Goal: Information Seeking & Learning: Learn about a topic

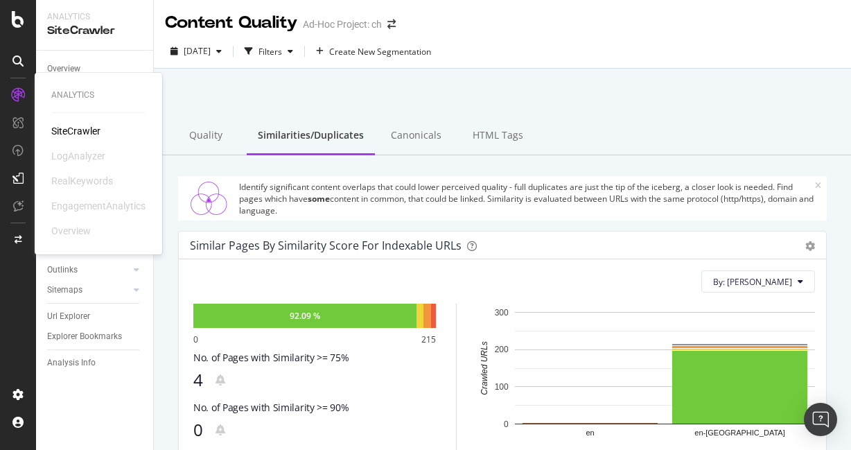
click at [71, 127] on div "SiteCrawler" at bounding box center [75, 131] width 49 height 14
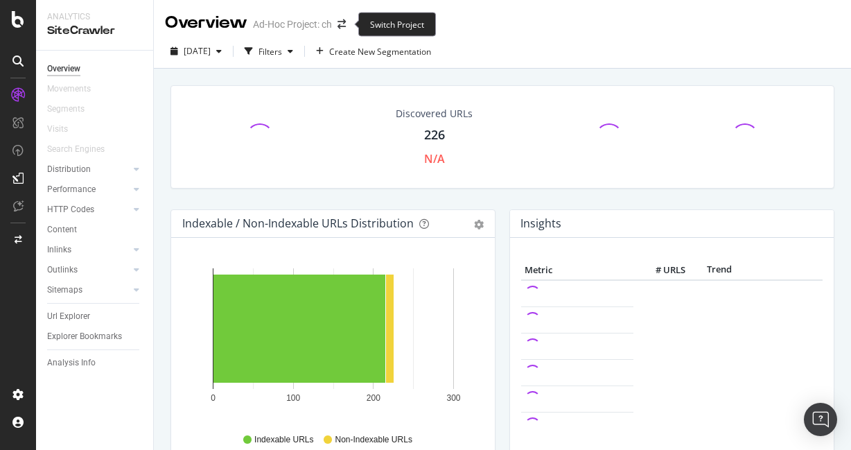
click at [336, 24] on span at bounding box center [341, 24] width 19 height 10
click at [346, 24] on icon "arrow-right-arrow-left" at bounding box center [341, 24] width 8 height 10
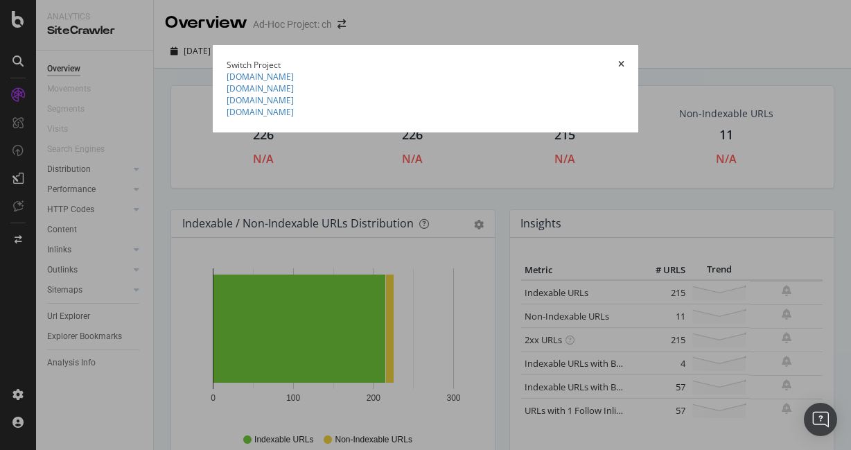
click at [227, 106] on summary "[DOMAIN_NAME]" at bounding box center [426, 100] width 398 height 12
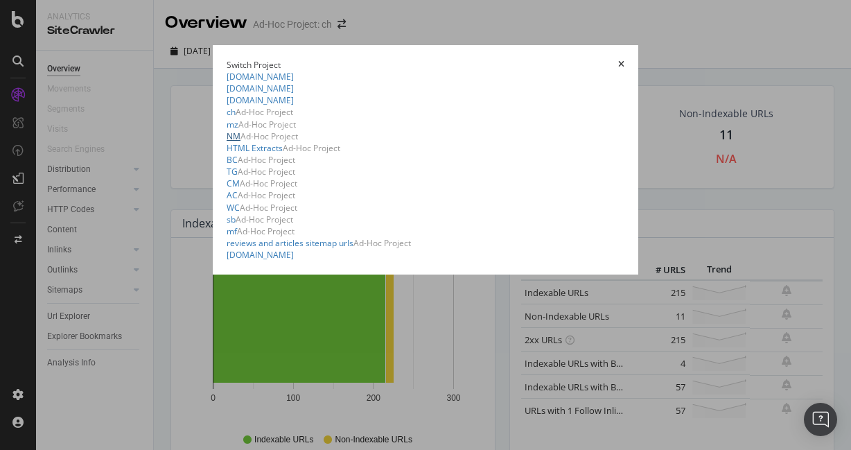
click at [227, 142] on link "NM" at bounding box center [234, 136] width 14 height 12
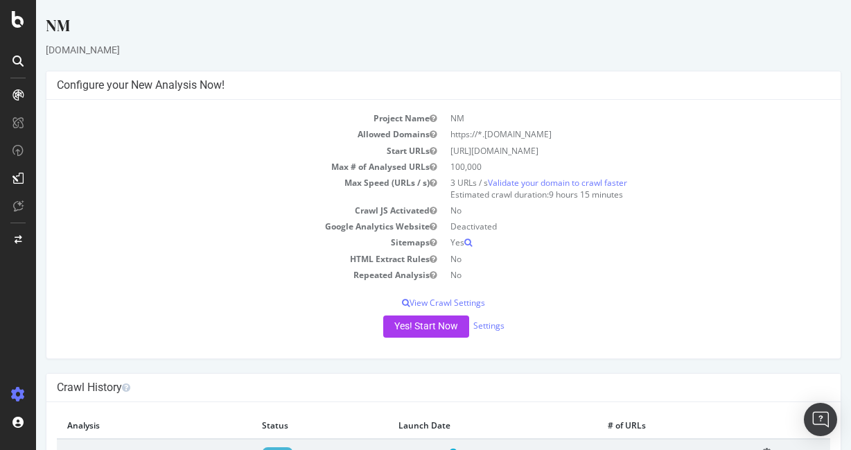
scroll to position [55, 0]
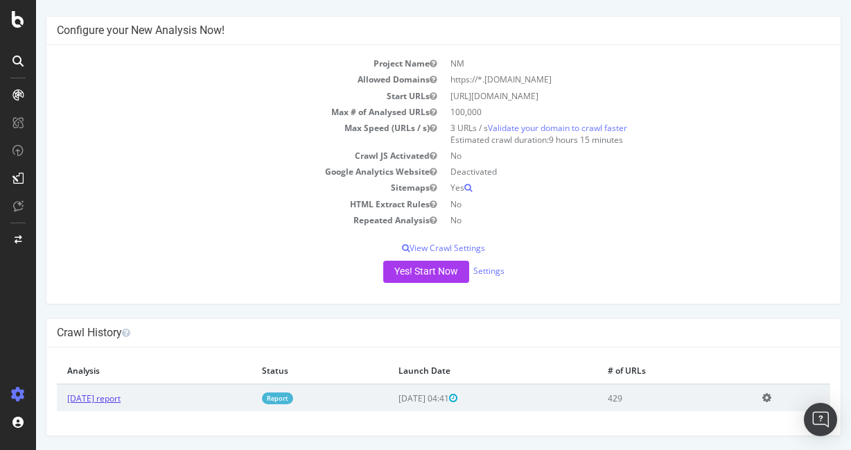
click at [106, 397] on link "[DATE] report" at bounding box center [93, 398] width 53 height 12
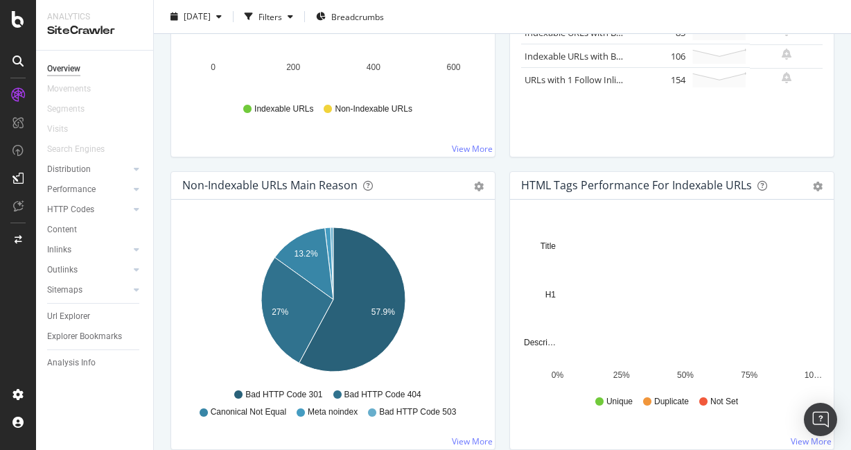
scroll to position [366, 0]
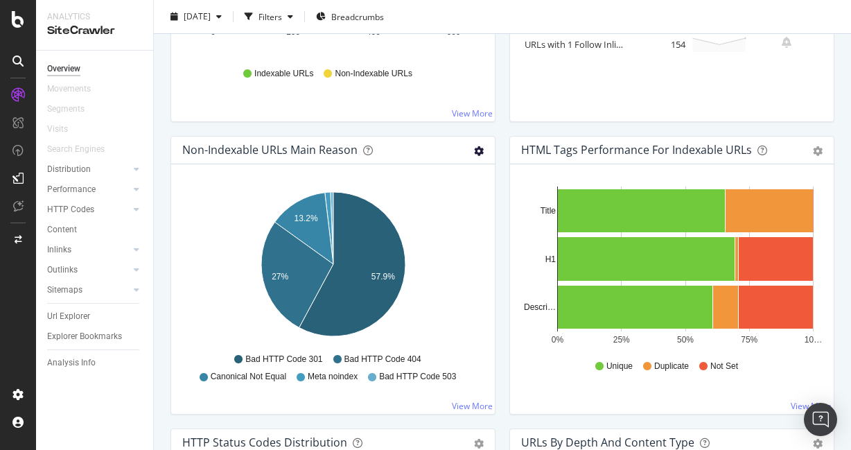
click at [475, 152] on icon "gear" at bounding box center [479, 151] width 10 height 10
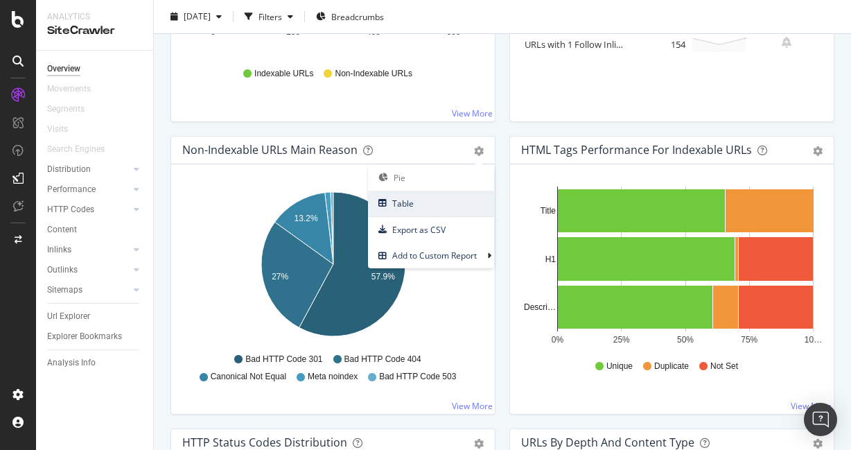
click at [416, 199] on span "Table" at bounding box center [431, 203] width 126 height 19
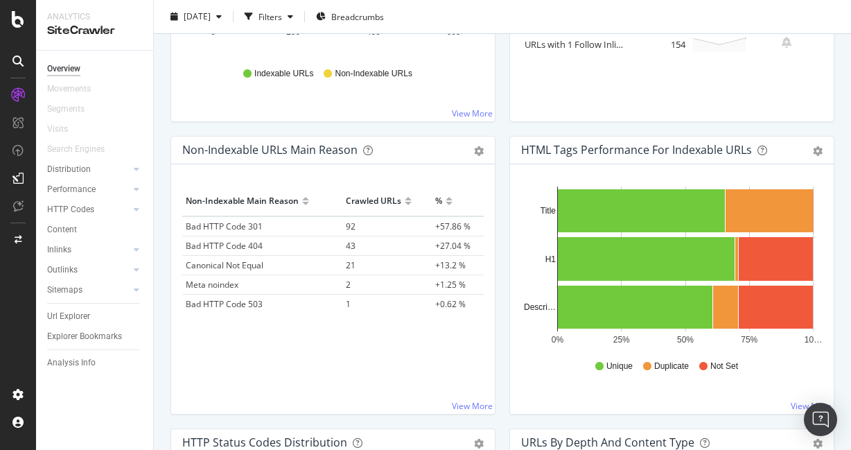
click at [274, 269] on td "Canonical Not Equal" at bounding box center [262, 265] width 160 height 19
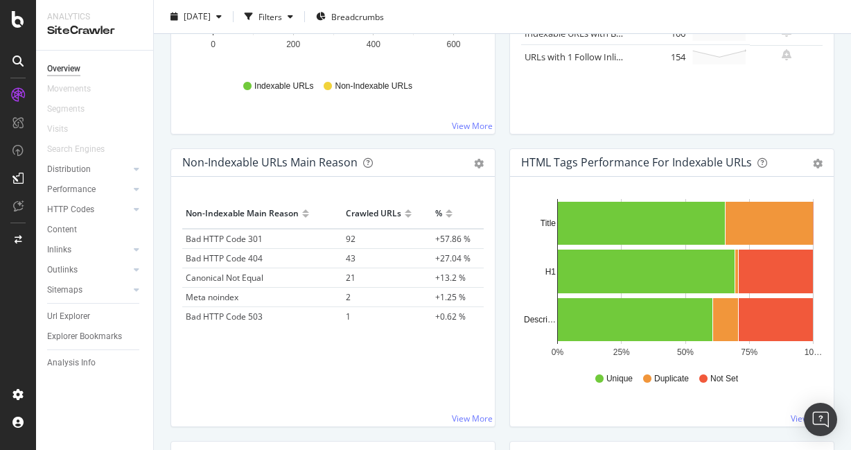
scroll to position [0, 0]
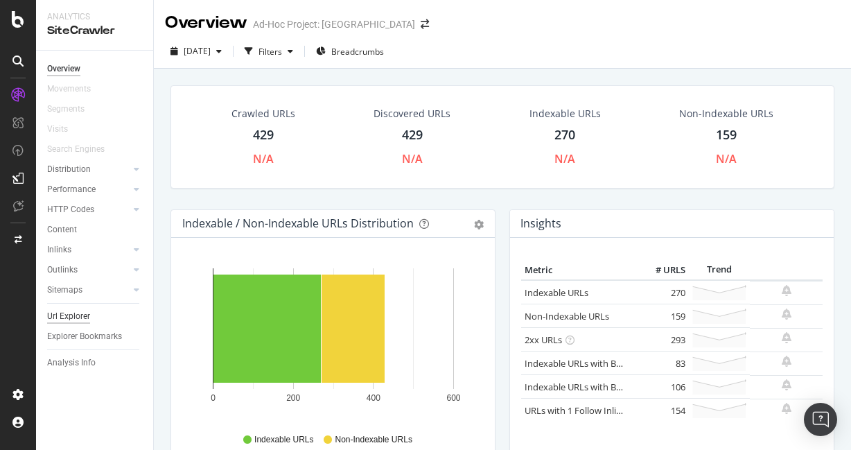
click at [75, 317] on div "Url Explorer" at bounding box center [68, 316] width 43 height 15
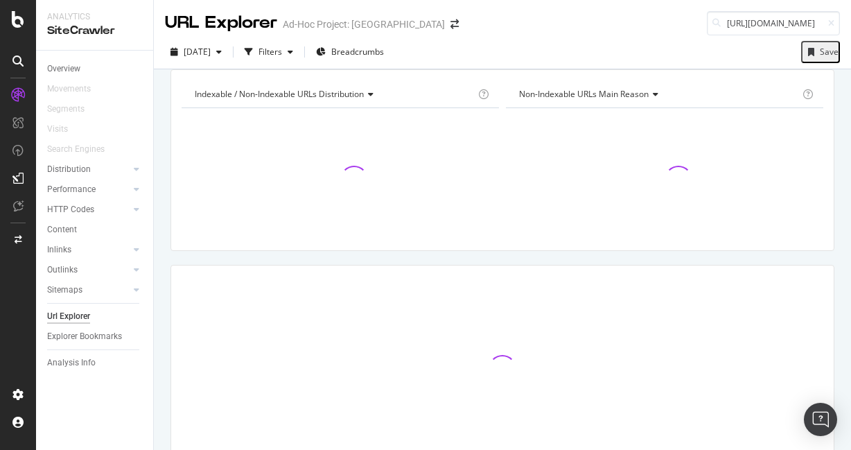
scroll to position [0, 58]
type input "[URL][DOMAIN_NAME]"
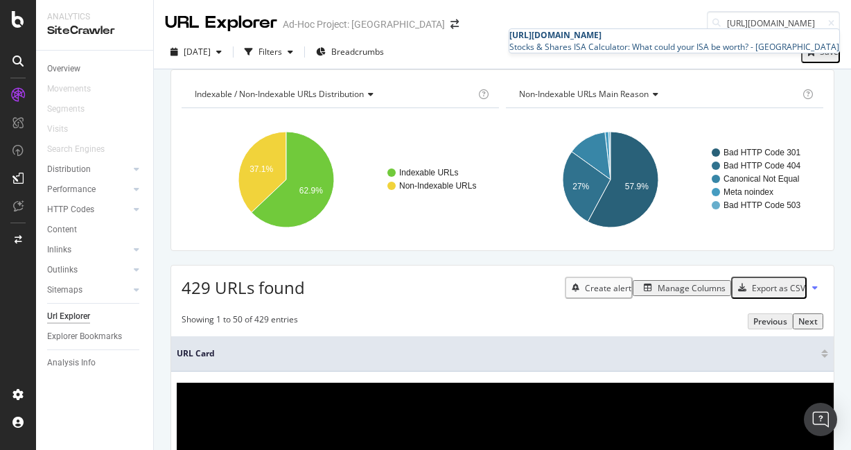
scroll to position [0, 0]
click at [676, 48] on div "Stocks & Shares ISA Calculator: What could your ISA be worth? - [GEOGRAPHIC_DAT…" at bounding box center [674, 47] width 330 height 12
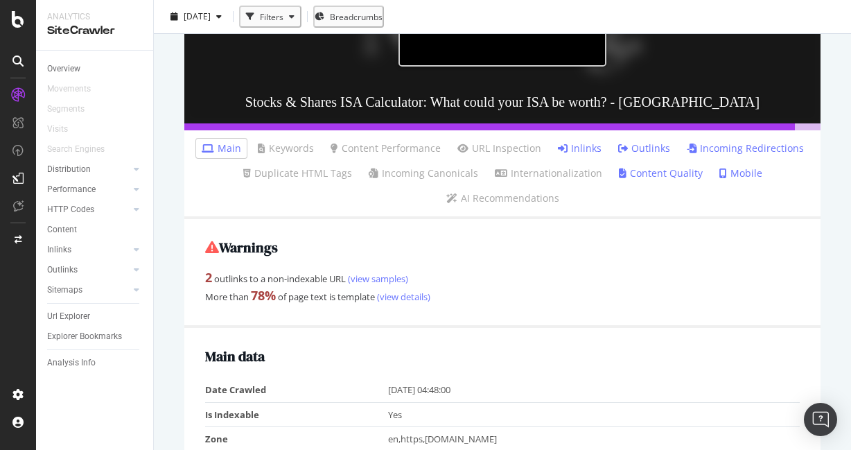
scroll to position [231, 0]
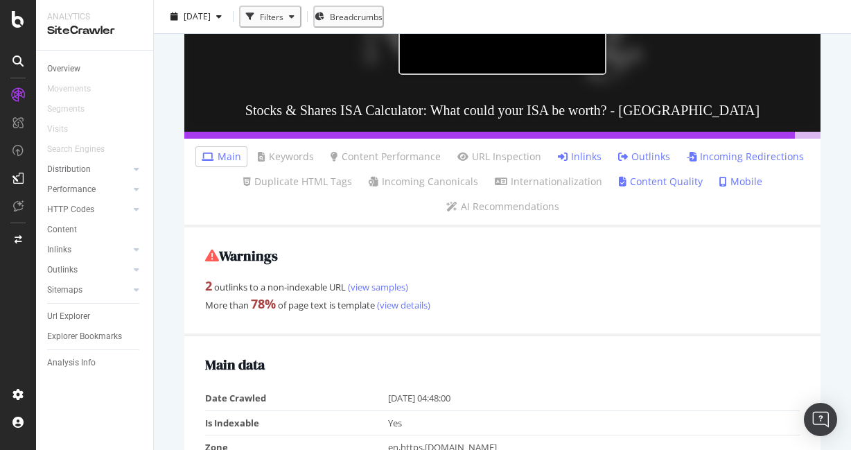
click at [581, 154] on link "Inlinks" at bounding box center [580, 157] width 44 height 14
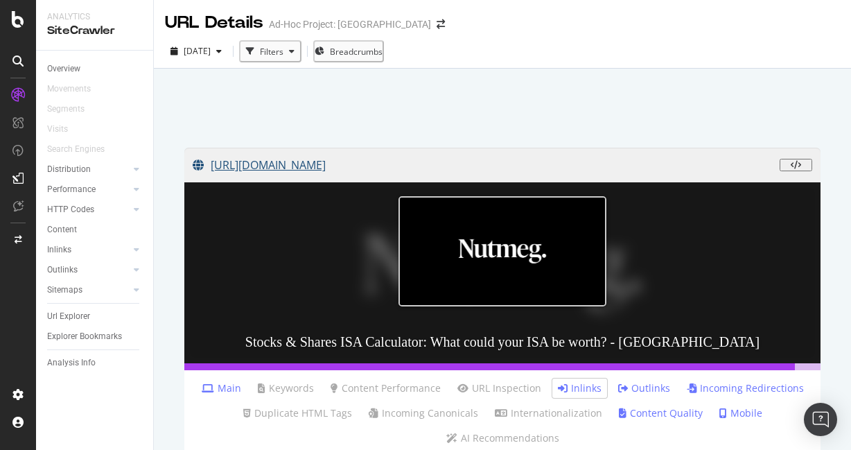
scroll to position [244, 0]
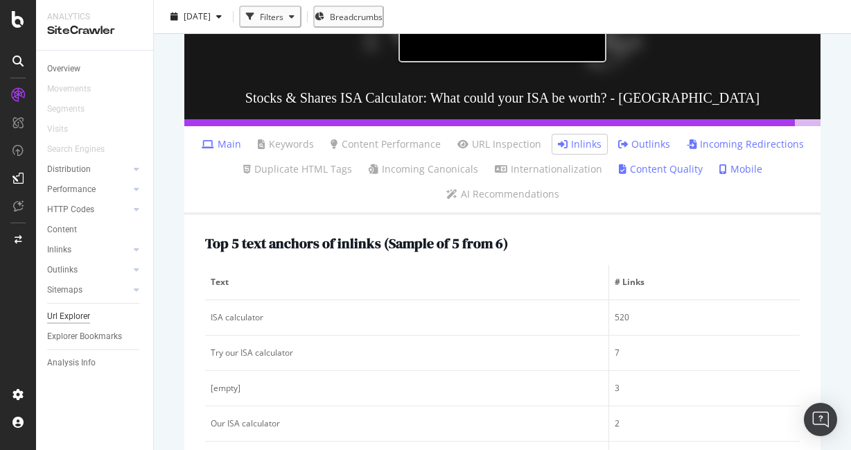
click at [78, 321] on div "Url Explorer" at bounding box center [68, 316] width 43 height 15
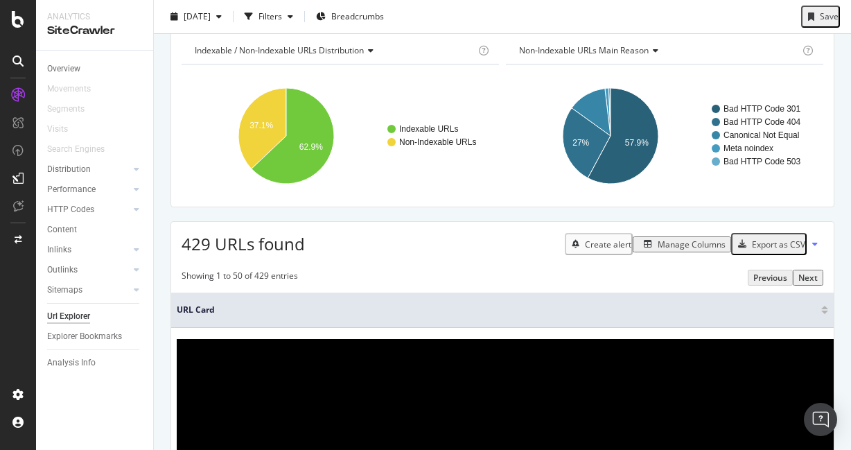
scroll to position [62, 0]
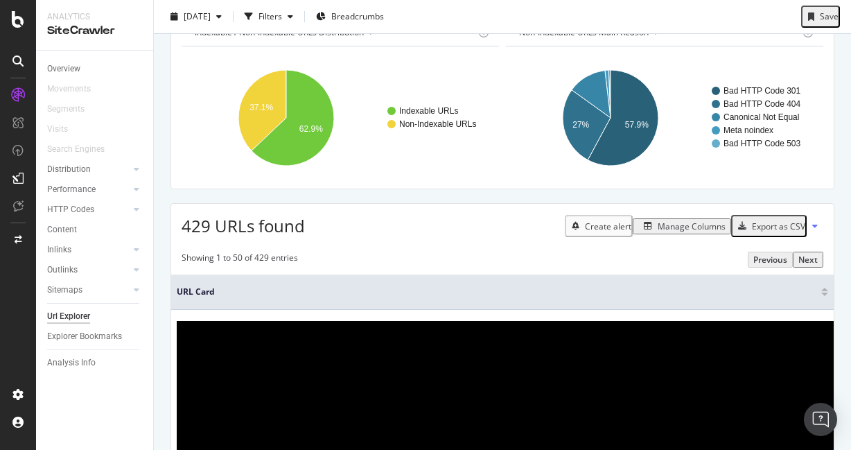
click at [687, 231] on div "Create alert Manage Columns Export as CSV" at bounding box center [694, 226] width 258 height 24
click at [682, 232] on div "Manage Columns" at bounding box center [681, 226] width 87 height 12
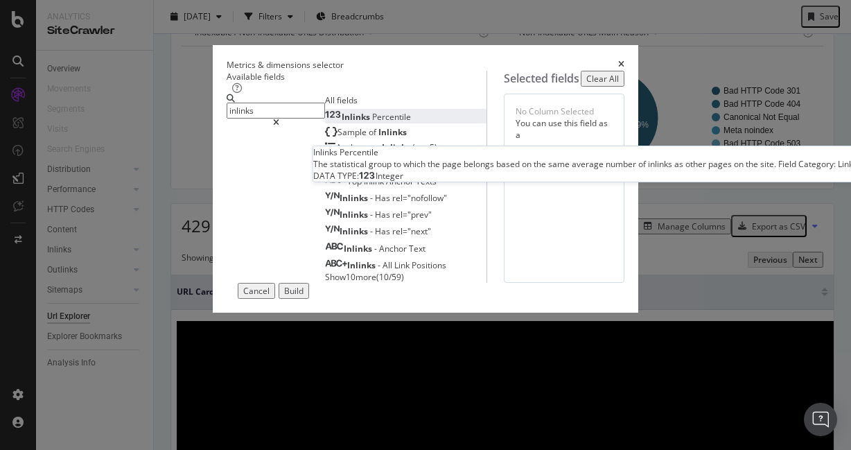
scroll to position [6, 0]
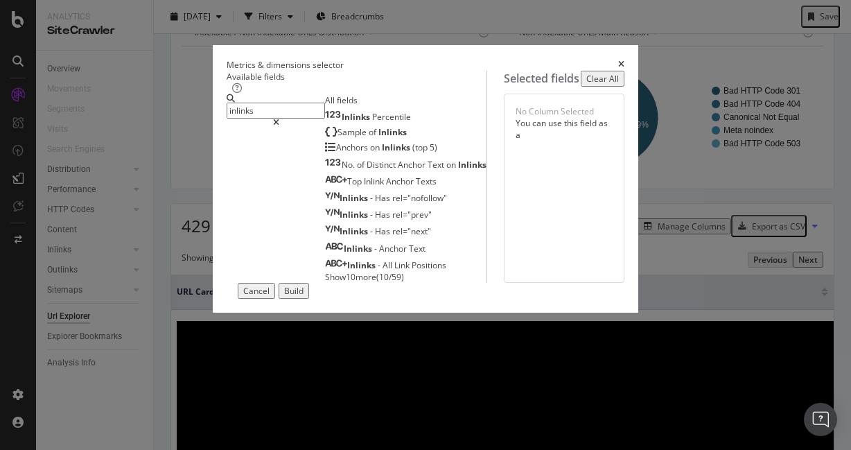
click at [325, 283] on span "Show 10 more" at bounding box center [350, 277] width 51 height 12
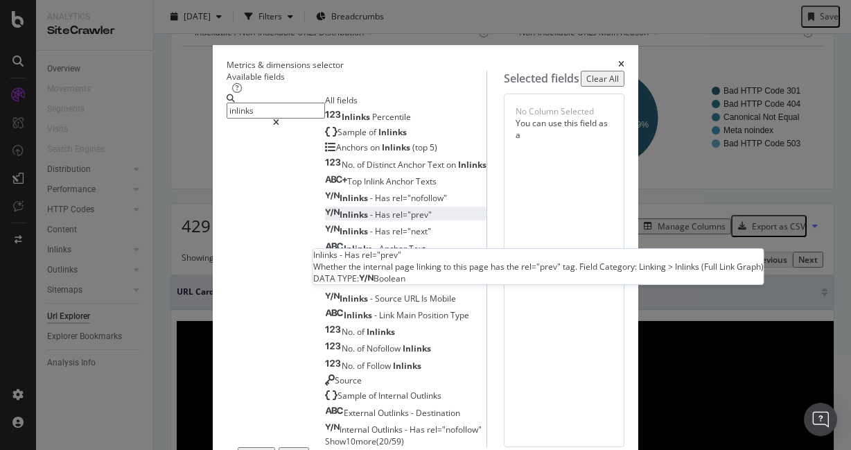
scroll to position [175, 0]
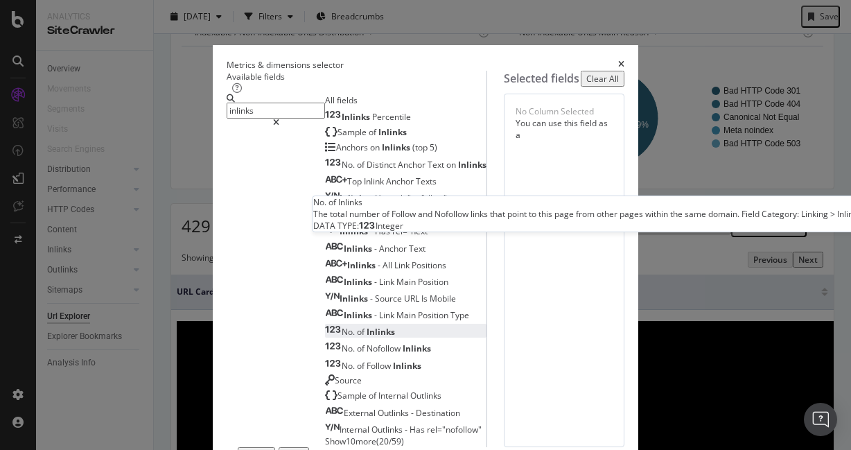
click at [325, 326] on div "No. of Inlinks" at bounding box center [360, 332] width 70 height 12
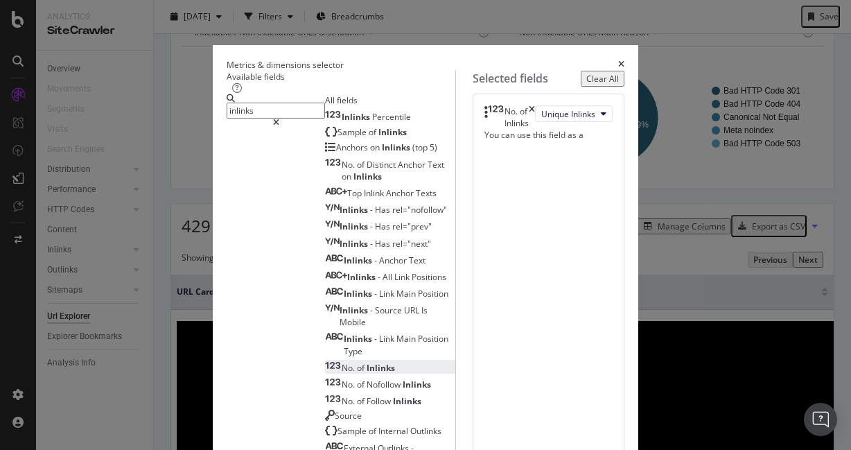
click at [260, 118] on input "inlinks" at bounding box center [276, 111] width 98 height 16
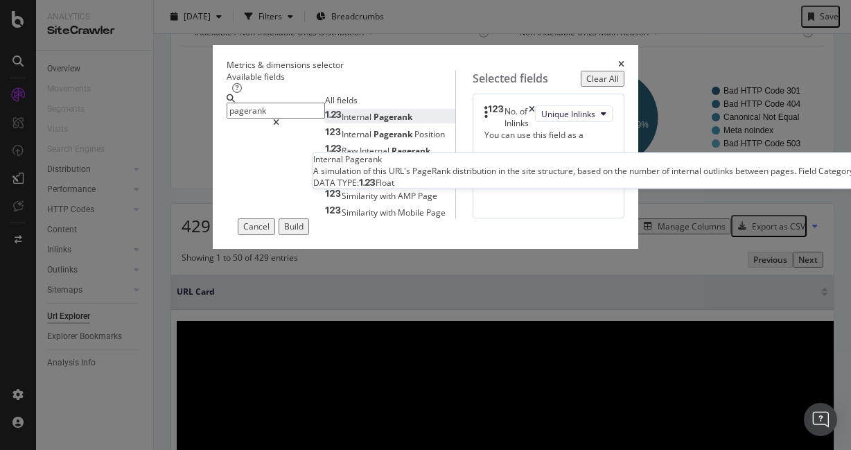
type input "pagerank"
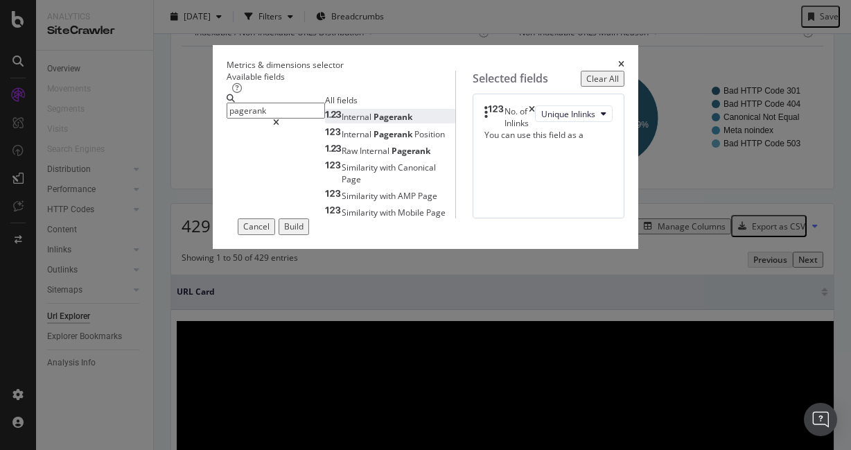
click at [325, 123] on div "Internal Pagerank" at bounding box center [368, 117] width 87 height 12
click at [303, 232] on div "Build" at bounding box center [293, 226] width 19 height 12
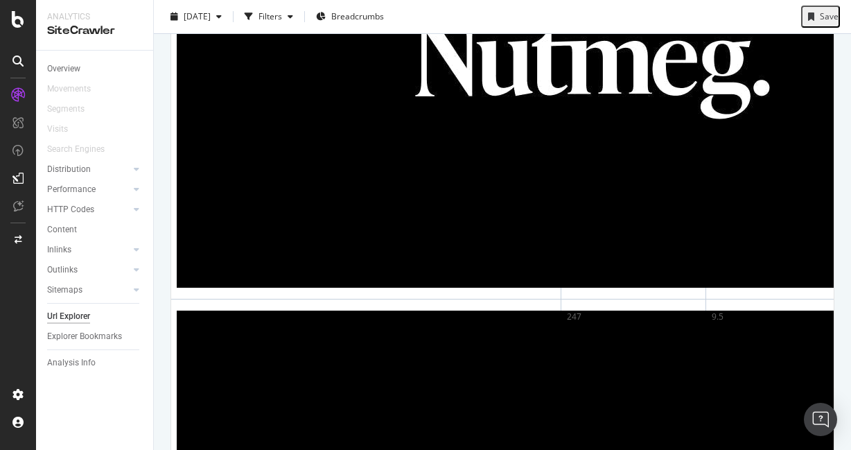
scroll to position [2816, 0]
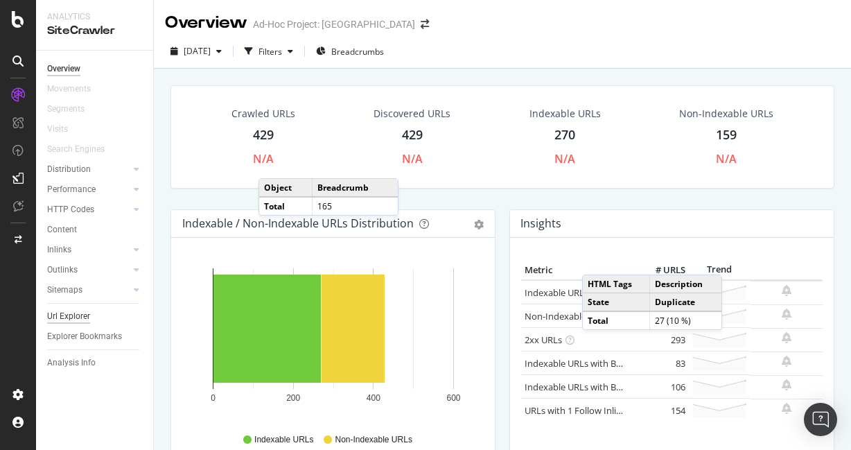
click at [73, 315] on div "Url Explorer" at bounding box center [68, 316] width 43 height 15
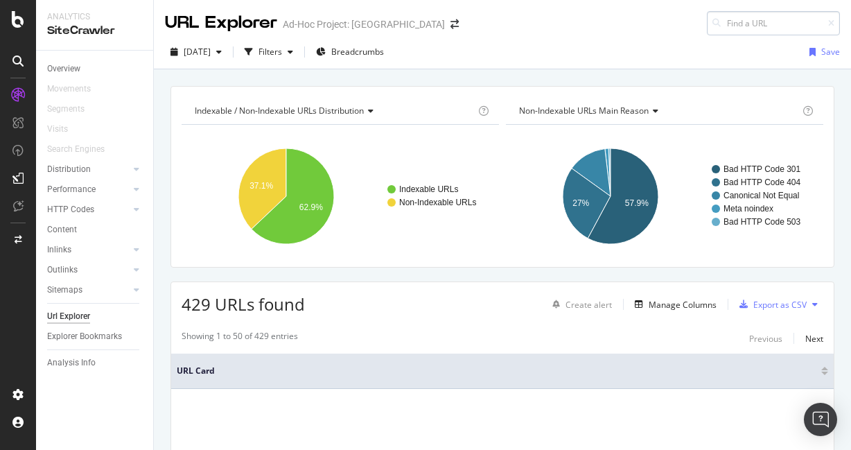
click at [767, 23] on input at bounding box center [773, 23] width 133 height 24
type input "[URL][DOMAIN_NAME]"
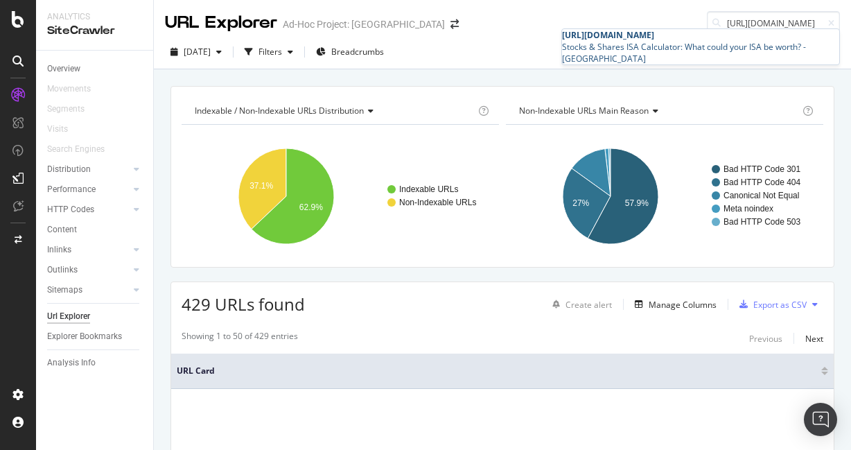
click at [734, 46] on div "Stocks & Shares ISA Calculator: What could your ISA be worth? - [GEOGRAPHIC_DAT…" at bounding box center [700, 53] width 277 height 24
